Goal: Task Accomplishment & Management: Complete application form

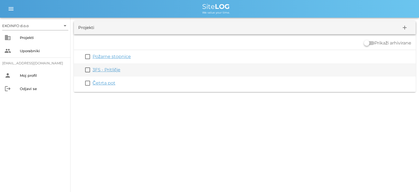
click at [107, 71] on link "3FS - Pritličje" at bounding box center [107, 69] width 28 height 5
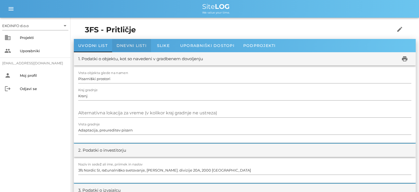
click at [130, 44] on span "Dnevni listi" at bounding box center [132, 45] width 30 height 5
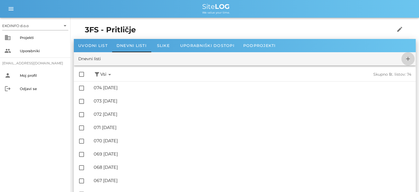
click at [408, 58] on icon "add" at bounding box center [408, 58] width 7 height 7
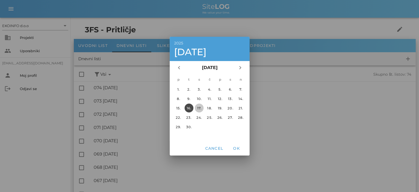
drag, startPoint x: 201, startPoint y: 107, endPoint x: 203, endPoint y: 112, distance: 6.2
click at [201, 107] on div "17." at bounding box center [199, 108] width 9 height 4
click at [236, 148] on span "OK" at bounding box center [236, 148] width 13 height 5
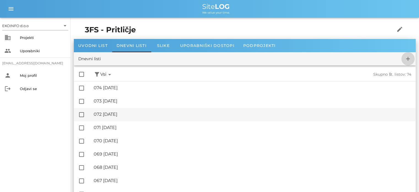
checkbox input "false"
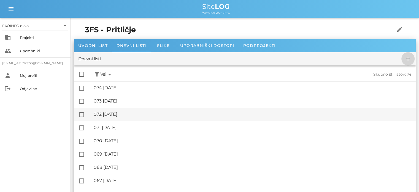
checkbox input "false"
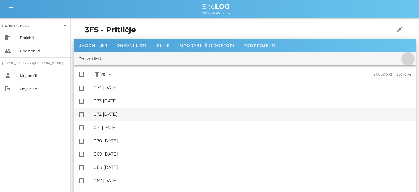
checkbox input "false"
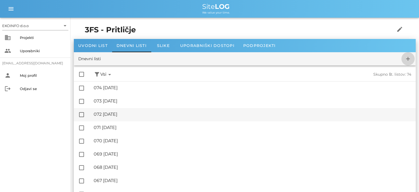
checkbox input "false"
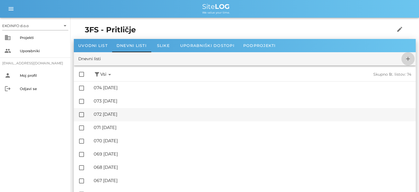
checkbox input "false"
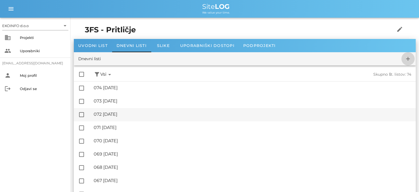
checkbox input "false"
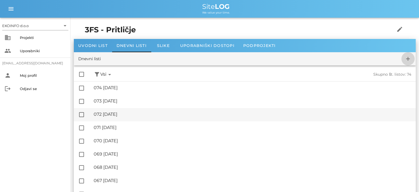
checkbox input "false"
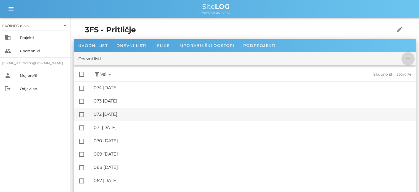
checkbox input "false"
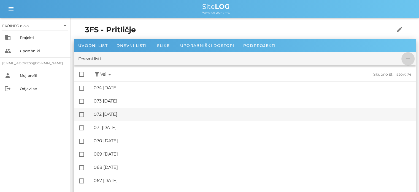
checkbox input "false"
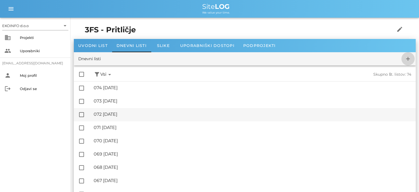
checkbox input "false"
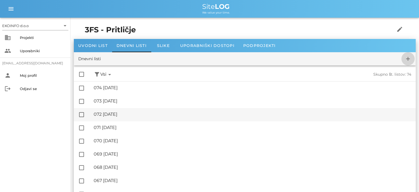
checkbox input "false"
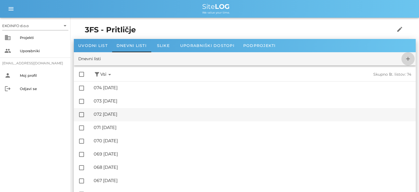
checkbox input "false"
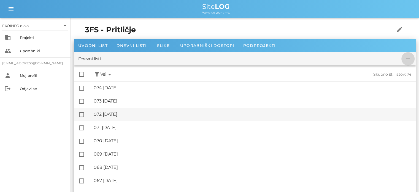
checkbox input "false"
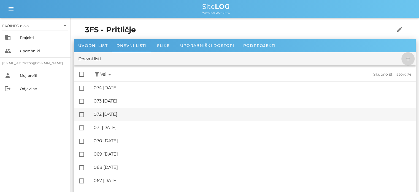
checkbox input "false"
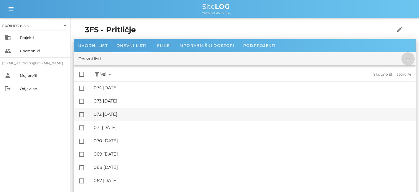
checkbox input "false"
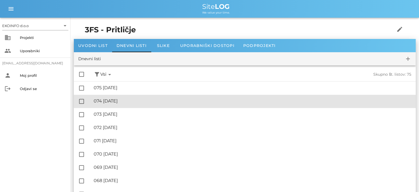
click at [124, 102] on div "🔏 074 [DATE]" at bounding box center [253, 100] width 318 height 5
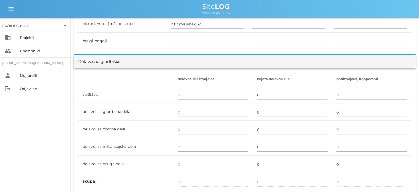
scroll to position [331, 0]
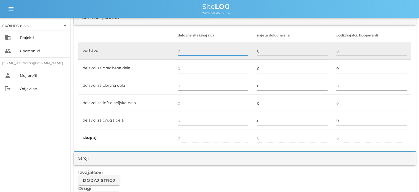
click at [182, 52] on input "text" at bounding box center [213, 51] width 71 height 9
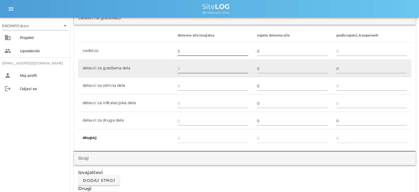
type input "2"
click at [180, 69] on input "text" at bounding box center [213, 68] width 71 height 9
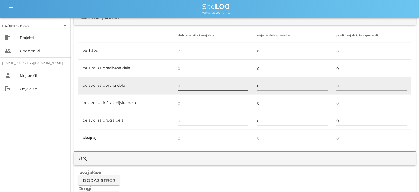
click at [180, 85] on input "text" at bounding box center [213, 85] width 71 height 9
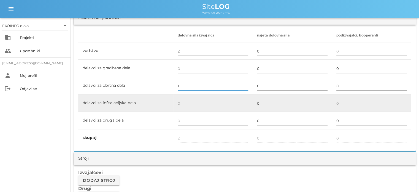
type input "1"
type input "3"
click at [180, 103] on input "text" at bounding box center [213, 103] width 71 height 9
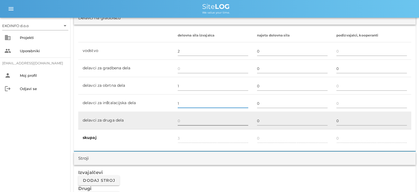
type input "1"
type input "4"
click at [180, 120] on input "text" at bounding box center [213, 120] width 71 height 9
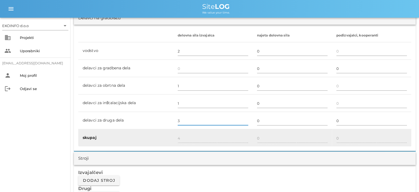
type input "3"
type input "7"
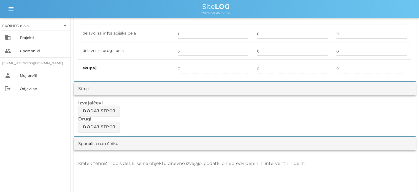
scroll to position [413, 0]
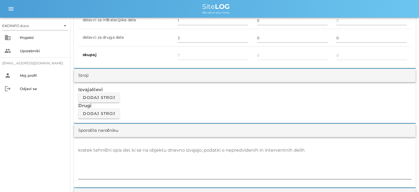
click at [86, 146] on div "kratek tehnični opis del, ki se na objektu dnevno izvajajo, podatki o nepredvid…" at bounding box center [244, 162] width 333 height 33
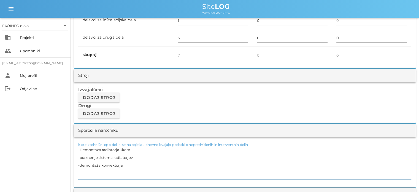
click at [125, 164] on textarea "-Demontaža radiatorja 3kom -praznenje sistema radiatorjev -demontaža konvektorja" at bounding box center [244, 162] width 333 height 33
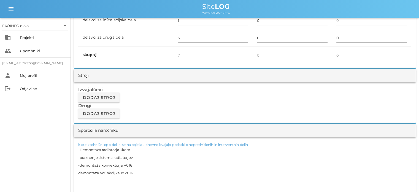
click at [79, 171] on textarea "-Demontaža radiatorja 3kom -praznenje sistema radiatorjev -demontaža konvektorj…" at bounding box center [244, 169] width 333 height 46
click at [80, 177] on textarea "-Demontaža radiatorja 3kom -praznenje sistema radiatorjev -demontaža konvektorj…" at bounding box center [244, 169] width 333 height 46
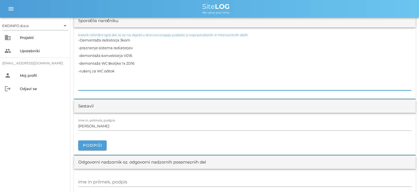
scroll to position [524, 0]
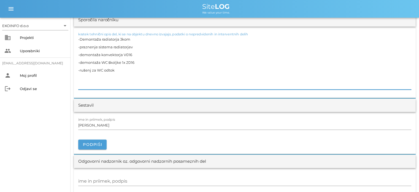
click at [90, 69] on textarea "-Demontaža radiatorja 3kom -praznenje sistema radiatorjev -demontaža konvektorj…" at bounding box center [244, 62] width 333 height 54
click at [79, 74] on textarea "-Demontaža radiatorja 3kom -praznenje sistema radiatorjev -demontaža konvektorj…" at bounding box center [244, 62] width 333 height 54
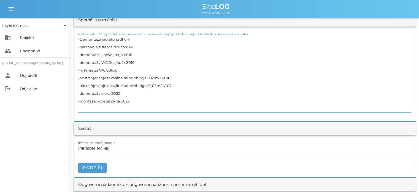
click at [103, 150] on input "[PERSON_NAME]" at bounding box center [244, 148] width 333 height 9
click at [119, 69] on textarea "-Demontaža radiatorja 3kom -praznenje sistema radiatorjev -demontaža konvektorj…" at bounding box center [244, 73] width 333 height 77
click at [134, 37] on textarea "-Demontaža radiatorja 3kom -praznenje sistema radiatorjev -demontaža konvektorj…" at bounding box center [244, 73] width 333 height 77
type textarea "-Demontaža radiatorja 3kom Z016 -praznenje sistema radiatorjev -demontaža konve…"
click at [103, 148] on input "[PERSON_NAME]" at bounding box center [244, 148] width 333 height 9
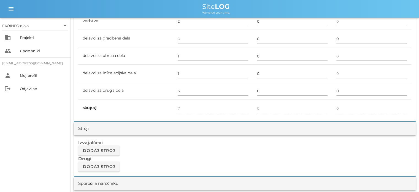
scroll to position [303, 0]
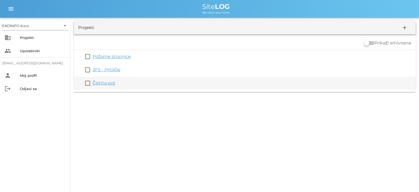
click at [103, 84] on link "Četrta pot" at bounding box center [104, 82] width 23 height 5
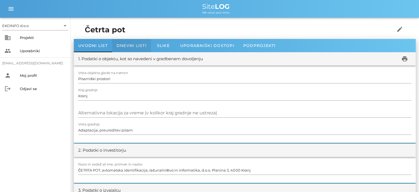
click at [129, 42] on div "Dnevni listi" at bounding box center [131, 45] width 39 height 13
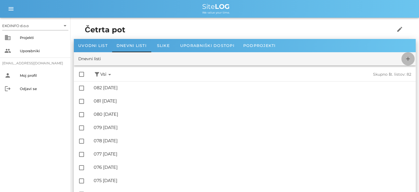
click at [408, 57] on icon "add" at bounding box center [408, 58] width 7 height 7
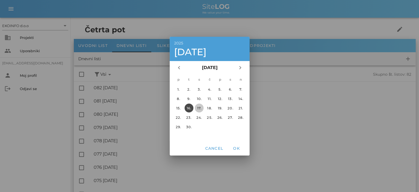
click at [198, 107] on div "17." at bounding box center [199, 108] width 9 height 4
click at [238, 146] on span "OK" at bounding box center [236, 148] width 13 height 5
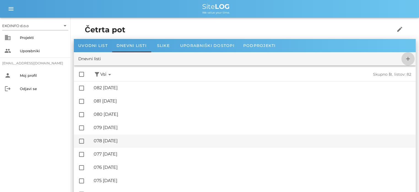
checkbox input "false"
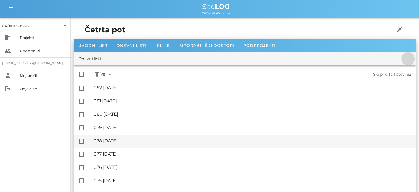
checkbox input "false"
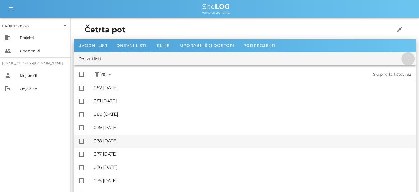
checkbox input "false"
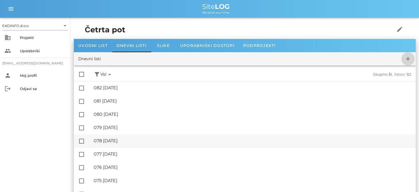
checkbox input "false"
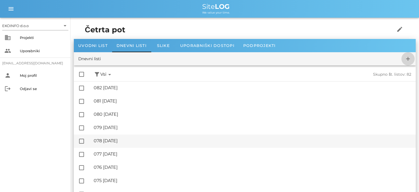
checkbox input "false"
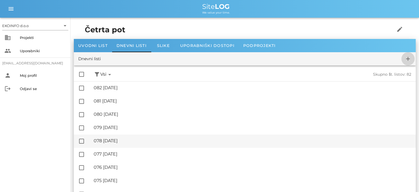
checkbox input "false"
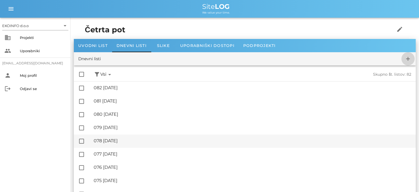
checkbox input "false"
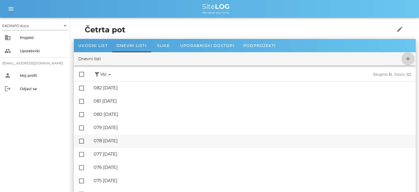
checkbox input "false"
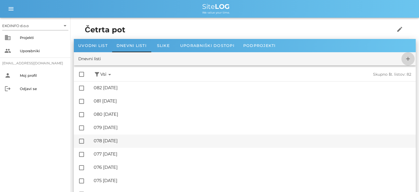
checkbox input "false"
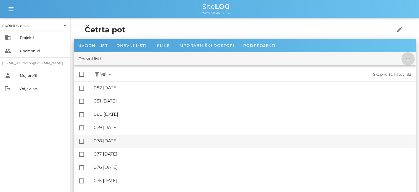
checkbox input "false"
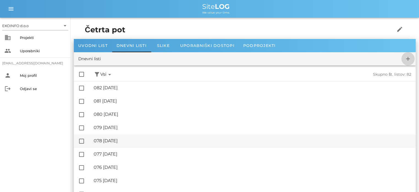
checkbox input "false"
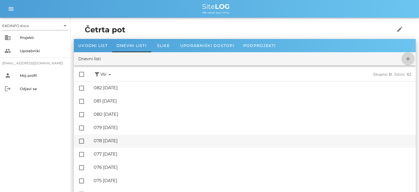
checkbox input "false"
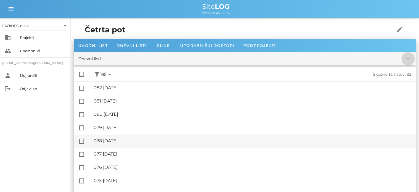
checkbox input "false"
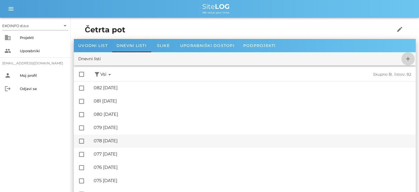
checkbox input "false"
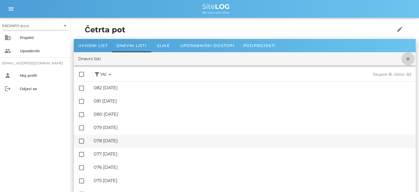
checkbox input "false"
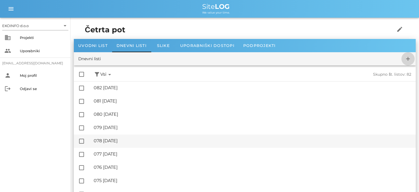
checkbox input "false"
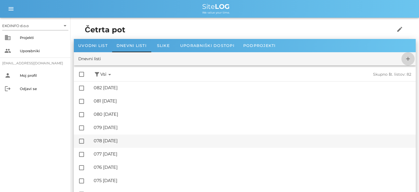
checkbox input "false"
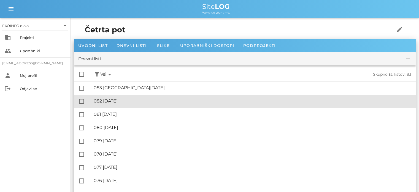
click at [122, 100] on div "🔏 082 [DATE]" at bounding box center [253, 100] width 318 height 5
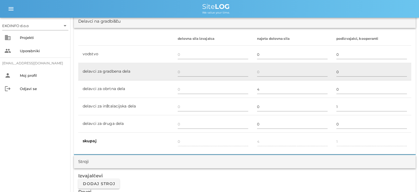
scroll to position [331, 0]
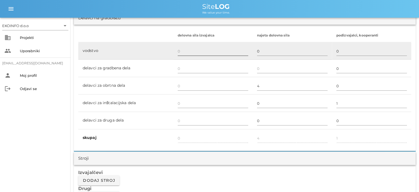
click at [182, 51] on input "text" at bounding box center [213, 51] width 71 height 9
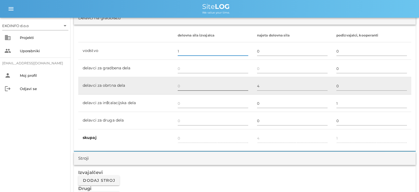
type input "1"
click at [179, 85] on input "text" at bounding box center [213, 85] width 71 height 9
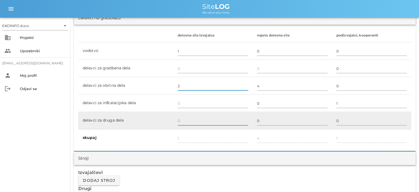
type input "2"
type input "3"
click at [183, 120] on input "text" at bounding box center [213, 120] width 71 height 9
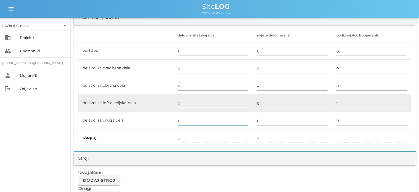
type input "1"
type input "4"
click at [183, 104] on input "text" at bounding box center [213, 103] width 71 height 9
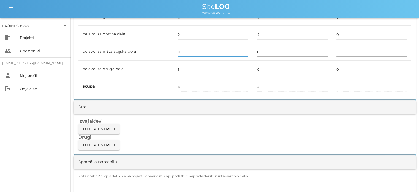
scroll to position [413, 0]
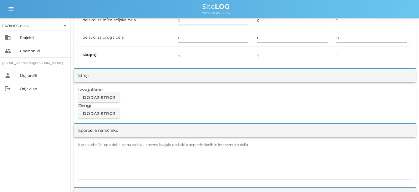
click at [88, 141] on div "kratek tehnični opis del, ki se na objektu dnevno izvajajo, podatki o nepredvid…" at bounding box center [245, 162] width 342 height 50
click at [88, 144] on label "kratek tehnični opis del, ki se na objektu dnevno izvajajo, podatki o nepredvid…" at bounding box center [163, 144] width 170 height 4
click at [88, 146] on textarea "kratek tehnični opis del, ki se na objektu dnevno izvajajo, podatki o nepredvid…" at bounding box center [244, 162] width 333 height 33
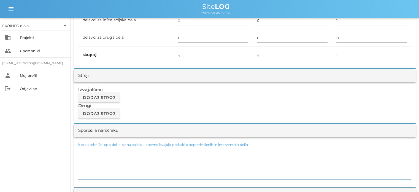
click at [82, 146] on textarea "kratek tehnični opis del, ki se na objektu dnevno izvajajo, podatki o nepredvid…" at bounding box center [244, 162] width 333 height 33
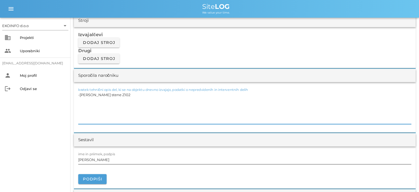
scroll to position [469, 0]
type textarea "-[PERSON_NAME] stene Z102"
click at [104, 160] on input "[PERSON_NAME]" at bounding box center [244, 159] width 333 height 9
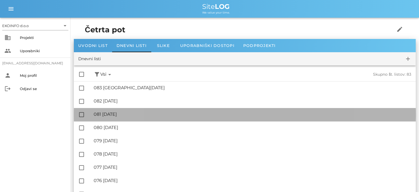
click at [130, 117] on div "🔏 081 [DATE]" at bounding box center [253, 113] width 318 height 5
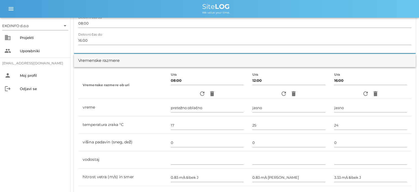
scroll to position [28, 0]
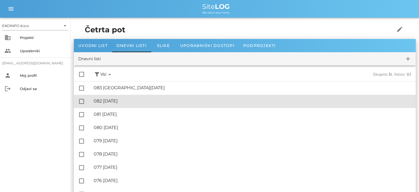
click at [121, 102] on div "🔏 082 [DATE]" at bounding box center [253, 100] width 318 height 5
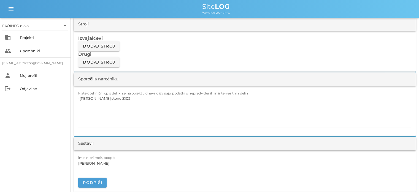
scroll to position [469, 0]
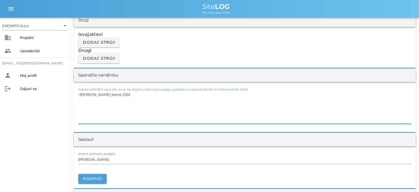
click at [80, 98] on textarea "-[PERSON_NAME] stene Z102" at bounding box center [244, 106] width 333 height 33
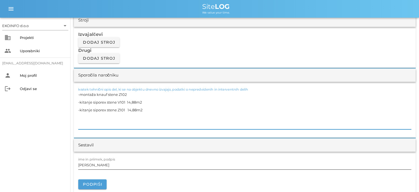
type textarea "-montaža knauf stene Z102 -kitanje siporex stene V101 14,88m2 -kitanje siporex …"
click at [104, 164] on input "[PERSON_NAME]" at bounding box center [244, 164] width 333 height 9
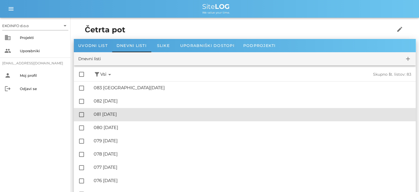
click at [129, 114] on div "🔏 081 [DATE]" at bounding box center [253, 113] width 318 height 5
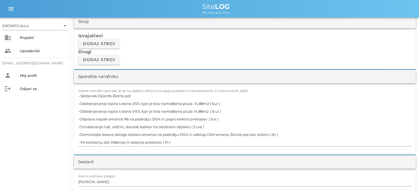
scroll to position [496, 0]
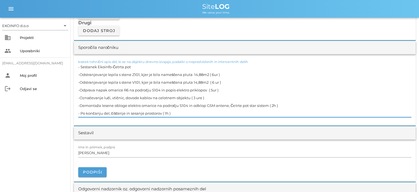
drag, startPoint x: 207, startPoint y: 89, endPoint x: 80, endPoint y: 89, distance: 126.2
click at [80, 89] on textarea "- Sestanek Ekoinfo-Četrta pot -Odstranjevanje lepila s stene Z101, kjer je bila…" at bounding box center [244, 90] width 333 height 54
click at [103, 153] on input "[PERSON_NAME]" at bounding box center [244, 152] width 333 height 9
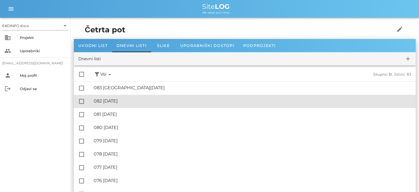
click at [118, 102] on div "🔏 082 [DATE]" at bounding box center [253, 100] width 318 height 5
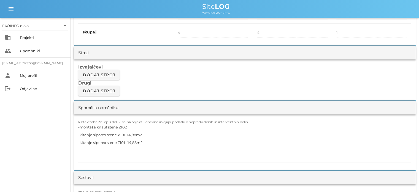
scroll to position [469, 0]
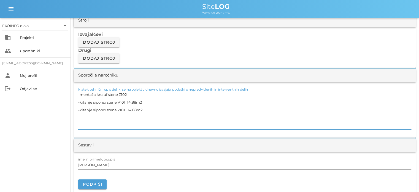
drag, startPoint x: 80, startPoint y: 114, endPoint x: 84, endPoint y: 113, distance: 3.5
click at [80, 114] on textarea "-montaža knauf stene Z102 -kitanje siporex stene V101 14,88m2 -kitanje siporex …" at bounding box center [244, 109] width 333 height 39
paste textarea "Odprava napak omarice R6 na področju S104 in popis elektro priklopov"
drag, startPoint x: 107, startPoint y: 117, endPoint x: 80, endPoint y: 117, distance: 27.6
click at [80, 117] on textarea "-montaža knauf stene Z102 -kitanje siporex stene V101 14,88m2 -kitanje siporex …" at bounding box center [244, 109] width 333 height 39
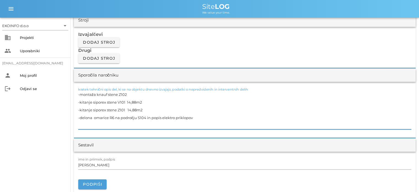
click at [88, 117] on textarea "-montaža knauf stene Z102 -kitanje siporex stene V101 14,88m2 -kitanje siporex …" at bounding box center [244, 109] width 333 height 39
click at [94, 116] on textarea "-montaža knauf stene Z102 -kitanje siporex stene V101 14,88m2 -kitanje siporex …" at bounding box center [244, 109] width 333 height 39
click at [107, 117] on textarea "-montaža knauf stene Z102 -kitanje siporex stene V101 14,88m2 -kitanje siporex …" at bounding box center [244, 109] width 333 height 39
click at [193, 117] on textarea "-montaža knauf stene Z102 -kitanje siporex stene V101 14,88m2 -kitanje siporex …" at bounding box center [244, 109] width 333 height 39
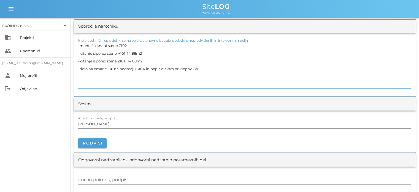
scroll to position [524, 0]
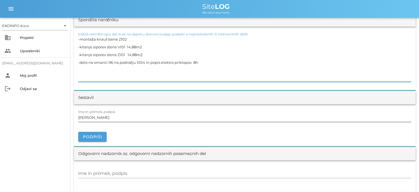
click at [107, 118] on input "[PERSON_NAME]" at bounding box center [244, 117] width 333 height 9
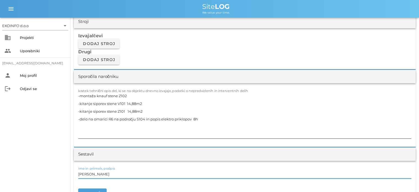
scroll to position [469, 0]
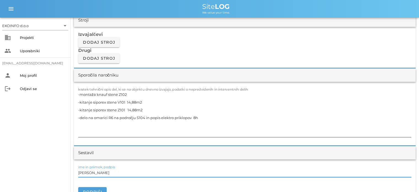
click at [131, 94] on textarea "-montaža knauf stene Z102 -kitanje siporex stene V101 14,88m2 -kitanje siporex …" at bounding box center [244, 113] width 333 height 46
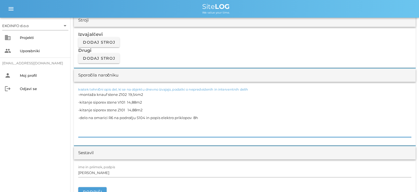
click at [83, 125] on textarea "-montaža knauf stene Z102 19,54m2 -kitanje siporex stene V101 14,88m2 -kitanje …" at bounding box center [244, 113] width 333 height 46
type textarea "-montaža knauf stene Z102 19,54m2 -kitanje siporex stene V101 14,88m2 -kitanje …"
click at [104, 172] on input "[PERSON_NAME]" at bounding box center [244, 172] width 333 height 9
drag, startPoint x: 127, startPoint y: 93, endPoint x: 128, endPoint y: 96, distance: 3.1
click at [128, 96] on textarea "-montaža knauf stene Z102 19,54m2 -kitanje siporex stene V101 14,88m2 -kitanje …" at bounding box center [244, 113] width 333 height 46
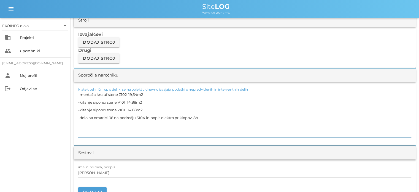
click at [127, 93] on textarea "-montaža knauf stene Z102 19,54m2 -kitanje siporex stene V101 14,88m2 -kitanje …" at bounding box center [244, 113] width 333 height 46
drag, startPoint x: 124, startPoint y: 101, endPoint x: 79, endPoint y: 99, distance: 44.9
click at [79, 99] on textarea "-montaža knauf stene Z102 19,54m2 -kitanje siporex stene V101 14,88m2 -kitanje …" at bounding box center [244, 113] width 333 height 46
drag, startPoint x: 125, startPoint y: 109, endPoint x: 79, endPoint y: 111, distance: 45.2
click at [79, 111] on textarea "-montaža knauf stene Z102 19,54m2 -kitanje siporex stene V101 14,88m2 -kitanje …" at bounding box center [244, 113] width 333 height 46
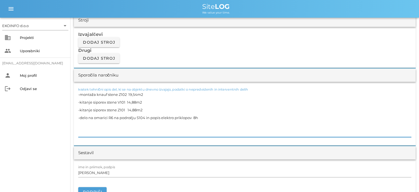
drag, startPoint x: 187, startPoint y: 117, endPoint x: 80, endPoint y: 119, distance: 107.8
click at [80, 119] on textarea "-montaža knauf stene Z102 19,54m2 -kitanje siporex stene V101 14,88m2 -kitanje …" at bounding box center [244, 113] width 333 height 46
click at [202, 119] on textarea "-montaža knauf stene Z102 19,54m2 -kitanje siporex stene V101 14,88m2 -kitanje …" at bounding box center [244, 113] width 333 height 46
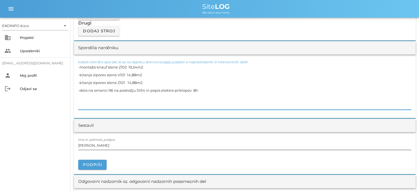
scroll to position [496, 0]
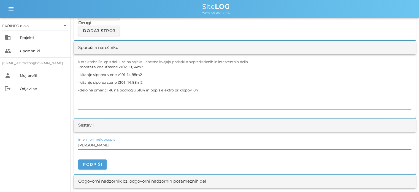
click at [102, 147] on input "[PERSON_NAME]" at bounding box center [244, 144] width 333 height 9
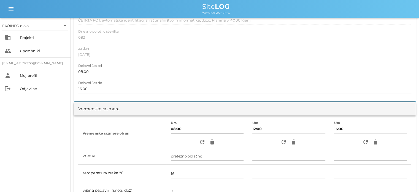
scroll to position [0, 0]
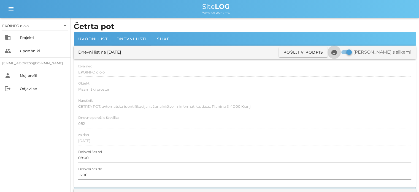
click at [338, 52] on icon "print" at bounding box center [334, 52] width 7 height 7
